Goal: Find specific page/section: Find specific page/section

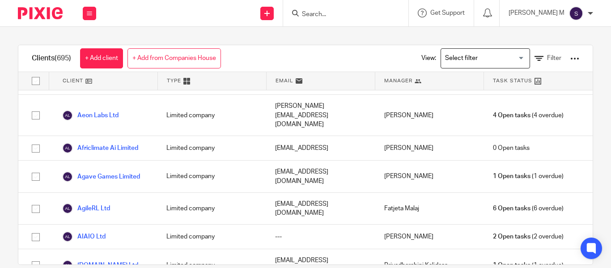
scroll to position [574, 0]
click at [338, 10] on form at bounding box center [348, 13] width 95 height 11
click at [335, 16] on input "Search" at bounding box center [341, 15] width 81 height 8
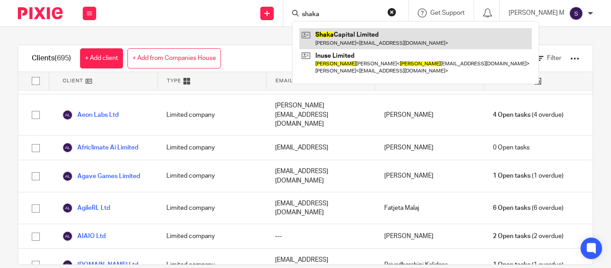
type input "shaka"
click at [407, 33] on link at bounding box center [415, 38] width 233 height 21
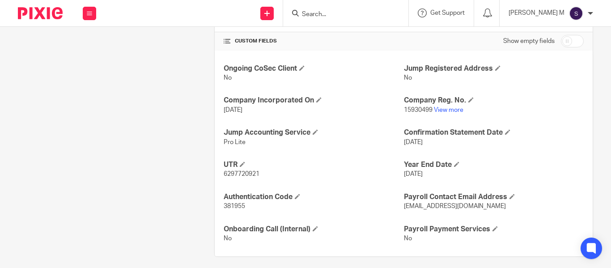
scroll to position [306, 0]
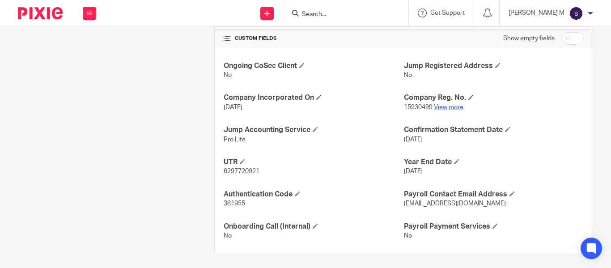
click at [440, 106] on link "View more" at bounding box center [449, 107] width 30 height 6
